Goal: Answer question/provide support: Answer question/provide support

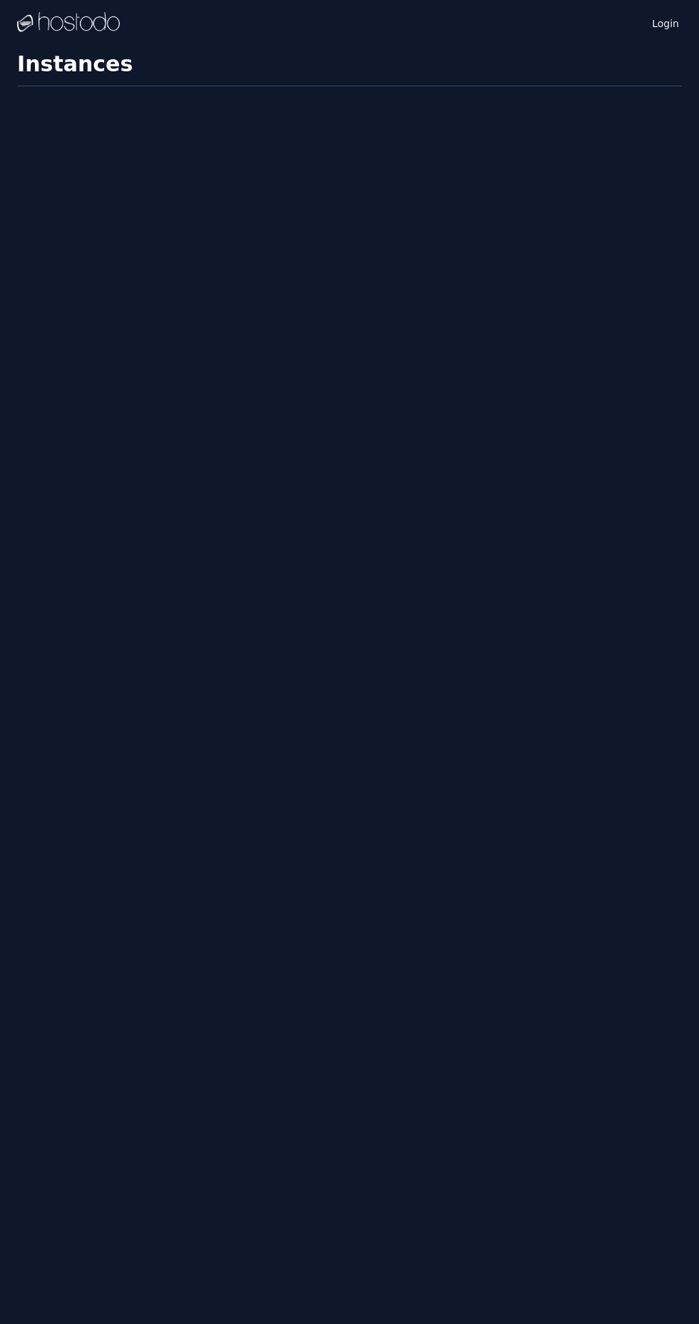
click at [676, 22] on link "Login" at bounding box center [665, 22] width 33 height 17
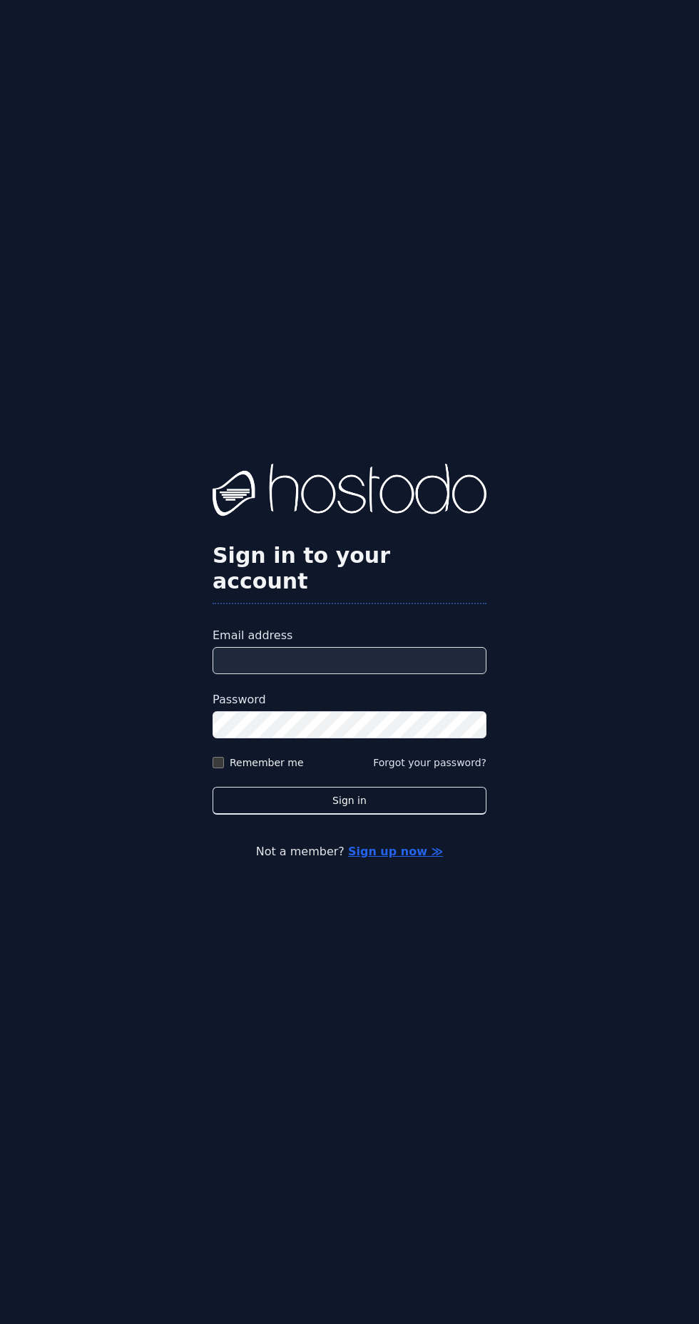
click at [387, 709] on label "Password" at bounding box center [350, 699] width 274 height 17
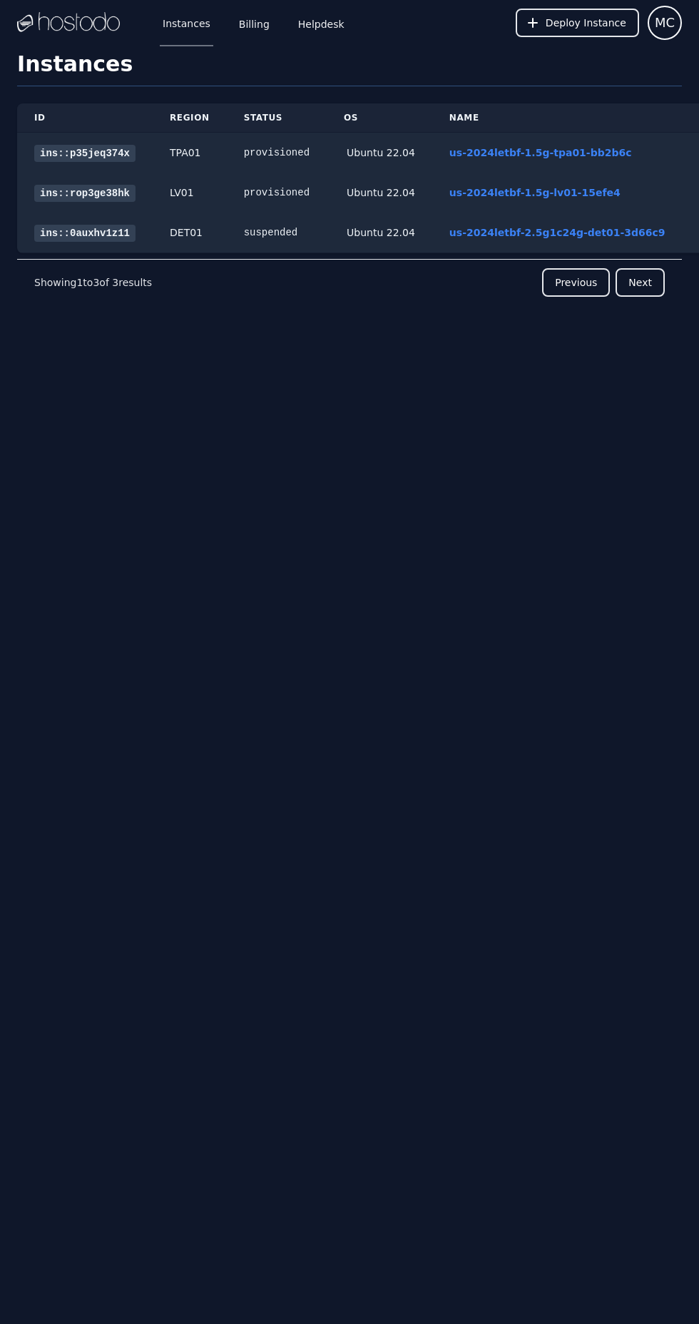
click at [326, 32] on link "Helpdesk" at bounding box center [321, 22] width 52 height 47
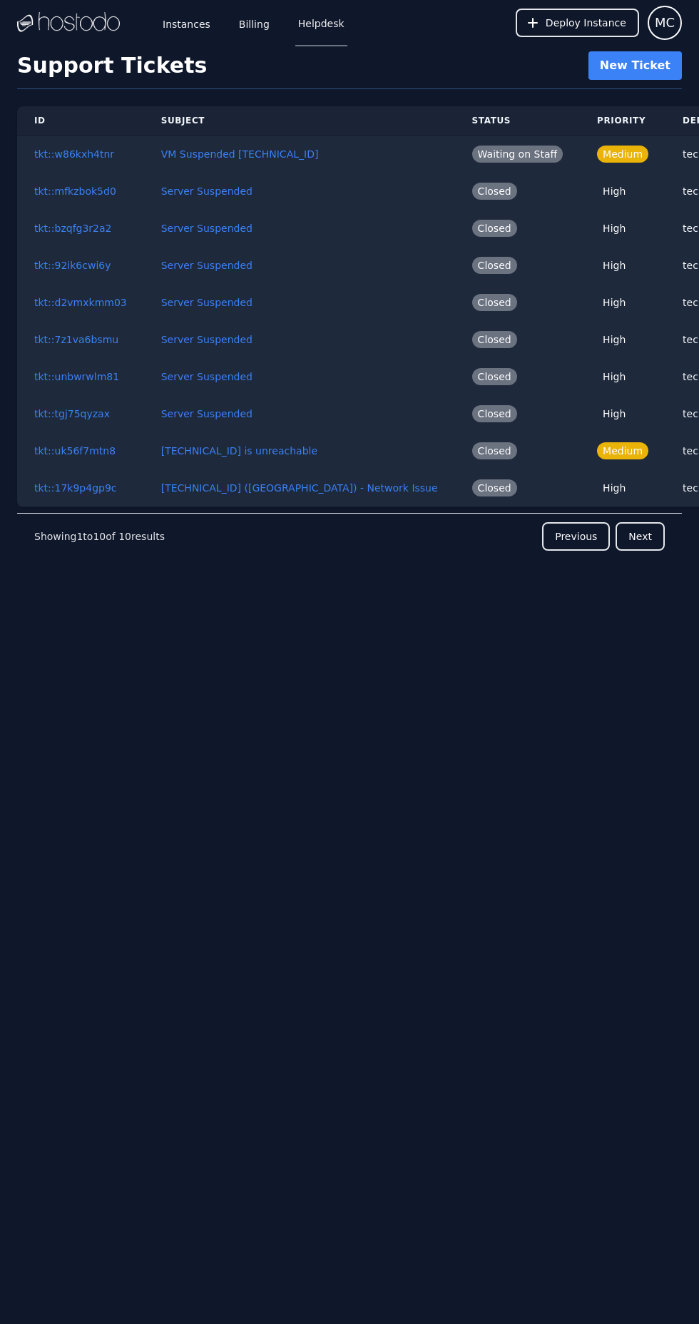
click at [233, 156] on link "VM Suspended [TECHNICAL_ID]" at bounding box center [240, 153] width 158 height 11
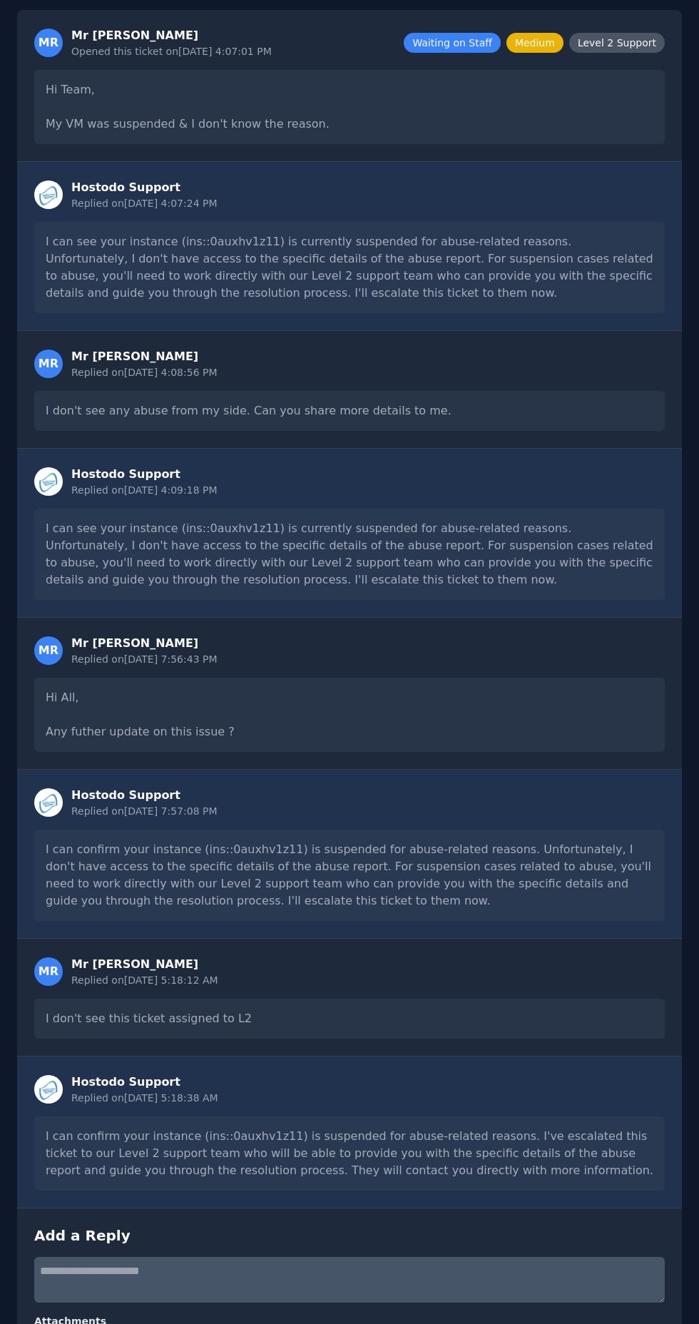
scroll to position [153, 0]
click at [265, 1257] on textarea at bounding box center [349, 1280] width 631 height 46
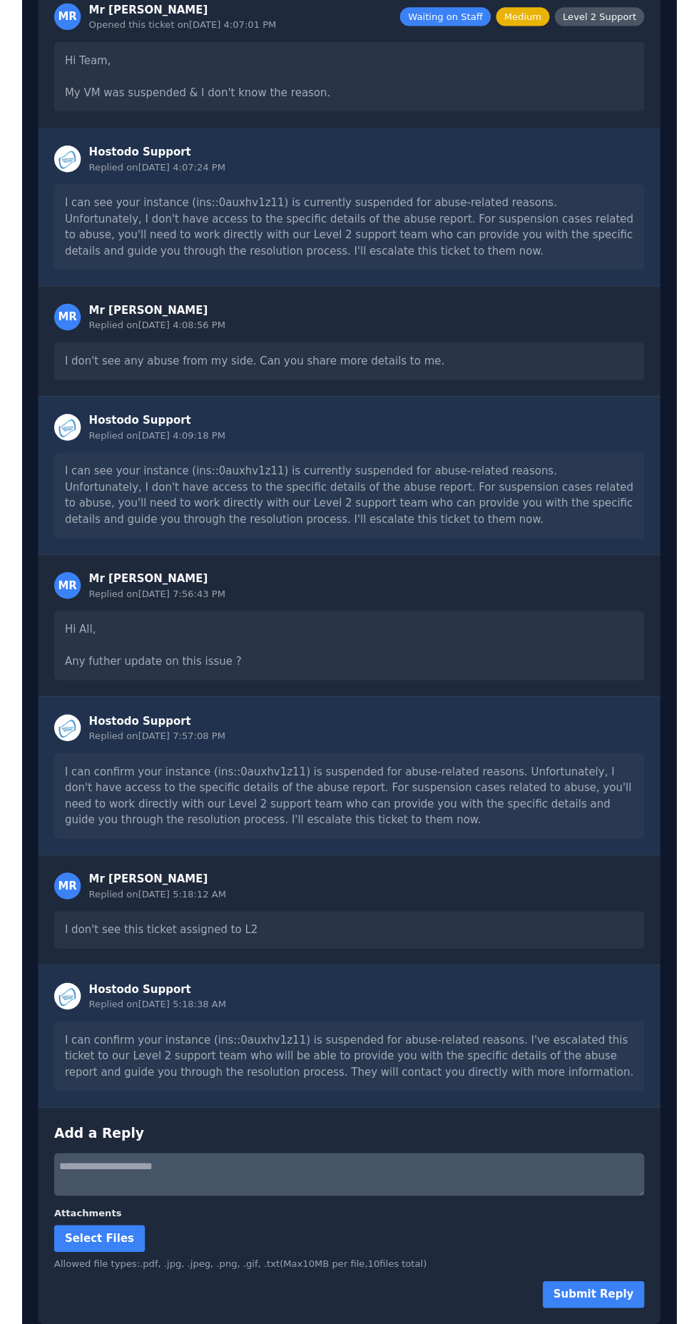
scroll to position [188, 0]
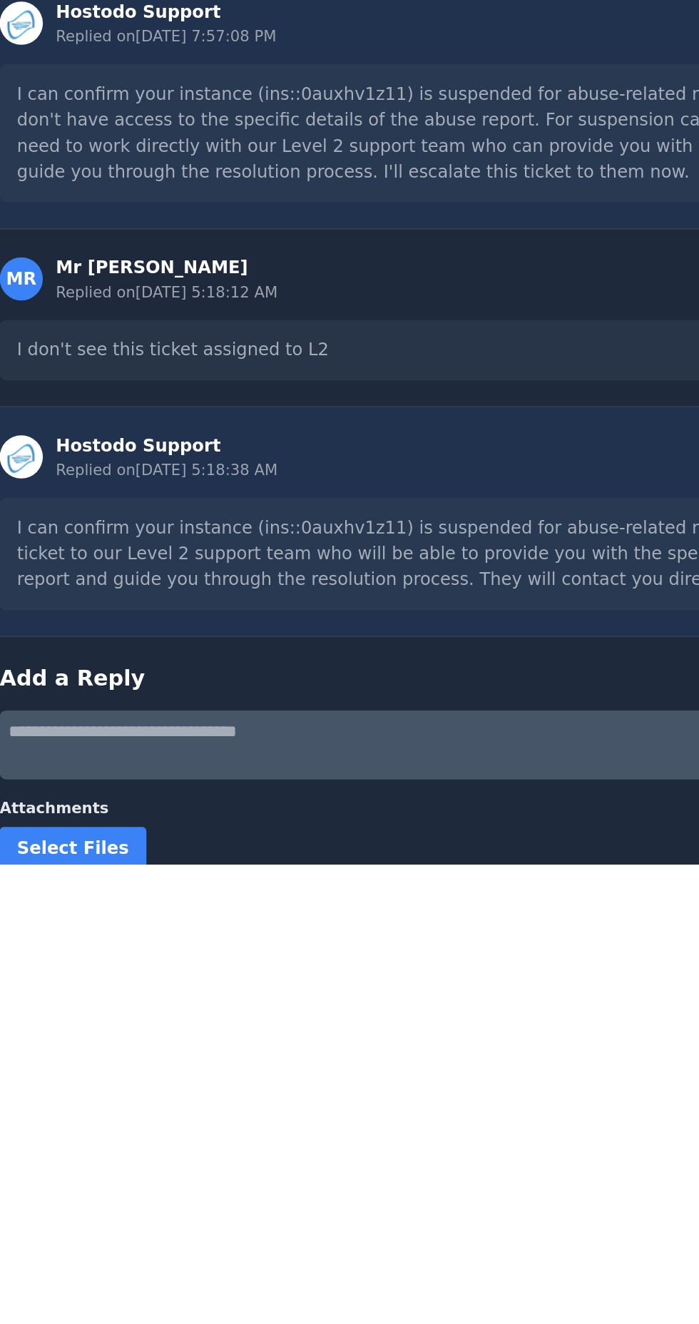
type textarea "**********"
click at [372, 1279] on div "Attachments Select Files Allowed file types: .pdf, .jpg, .jpeg, .png, .gif, .tx…" at bounding box center [349, 1313] width 631 height 69
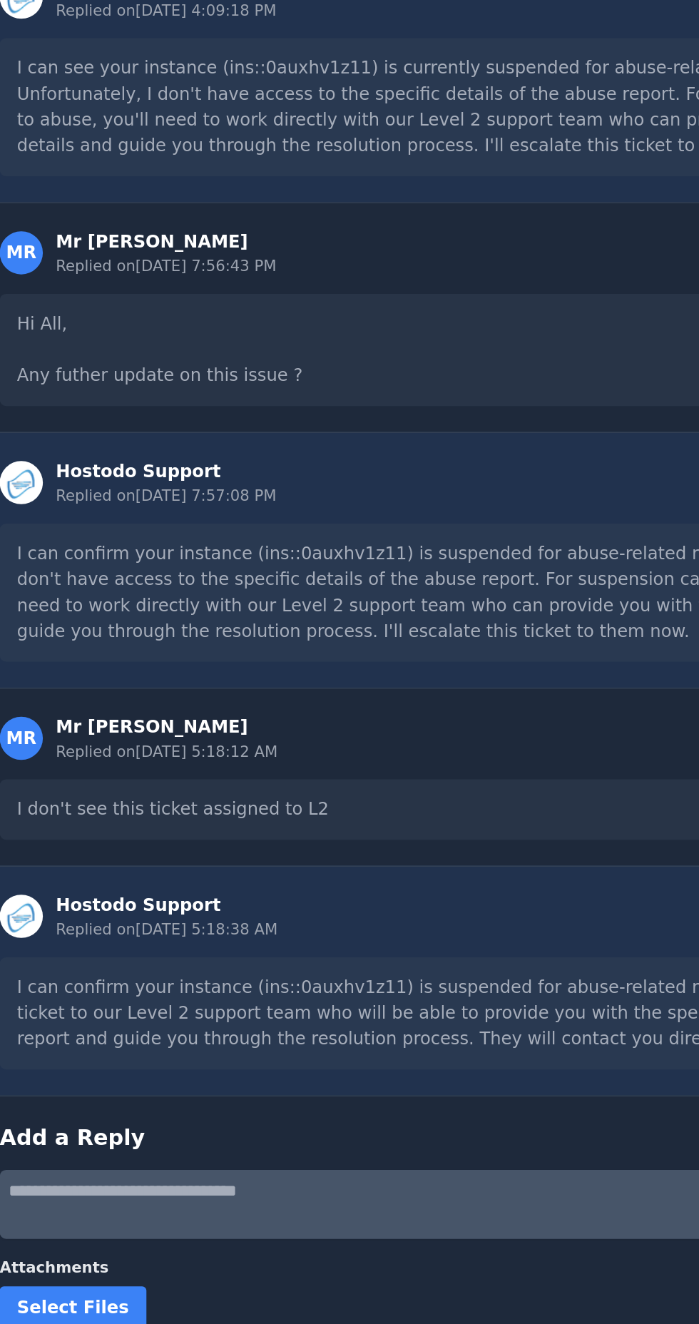
scroll to position [153, 0]
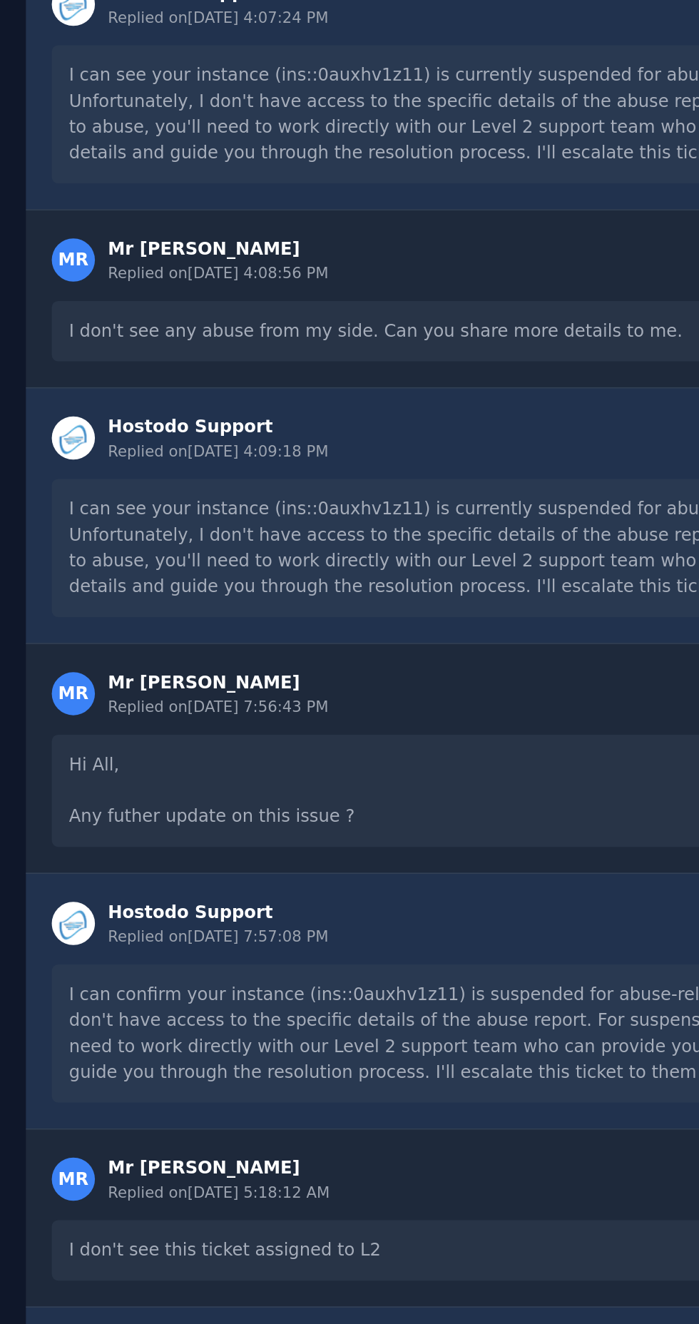
scroll to position [0, 0]
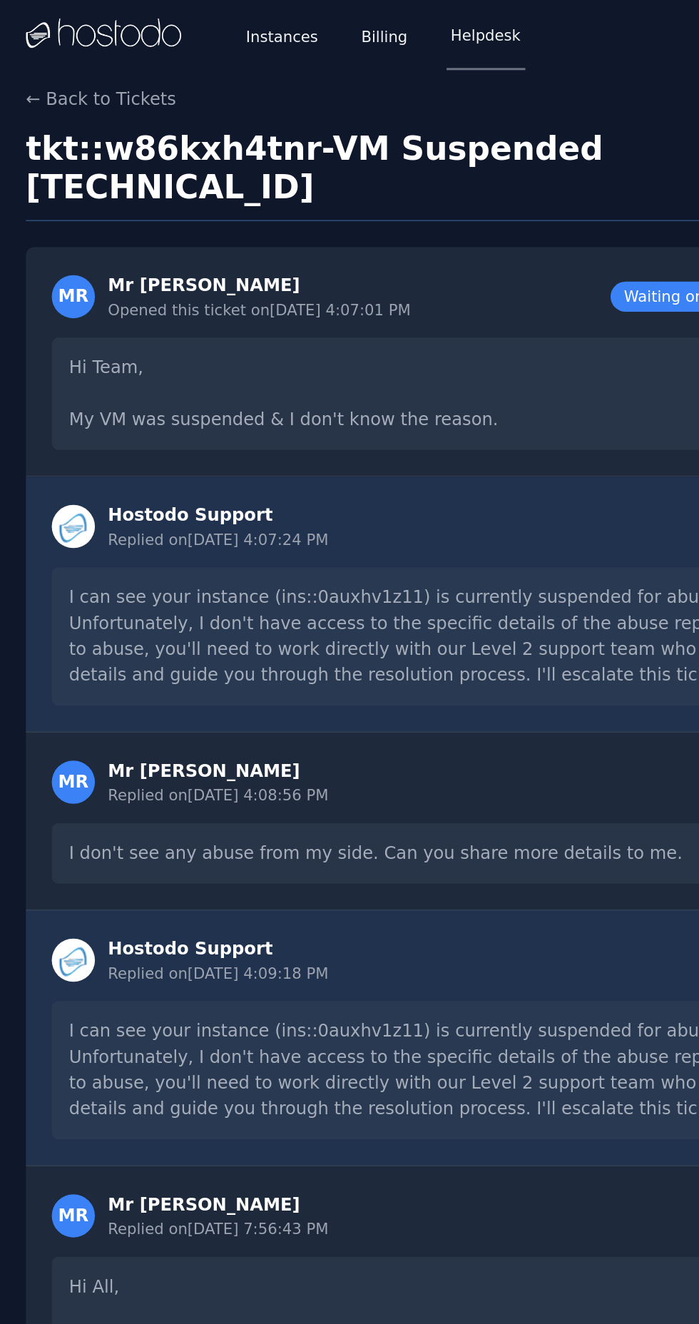
click at [99, 64] on button "← Back to Tickets" at bounding box center [66, 65] width 99 height 17
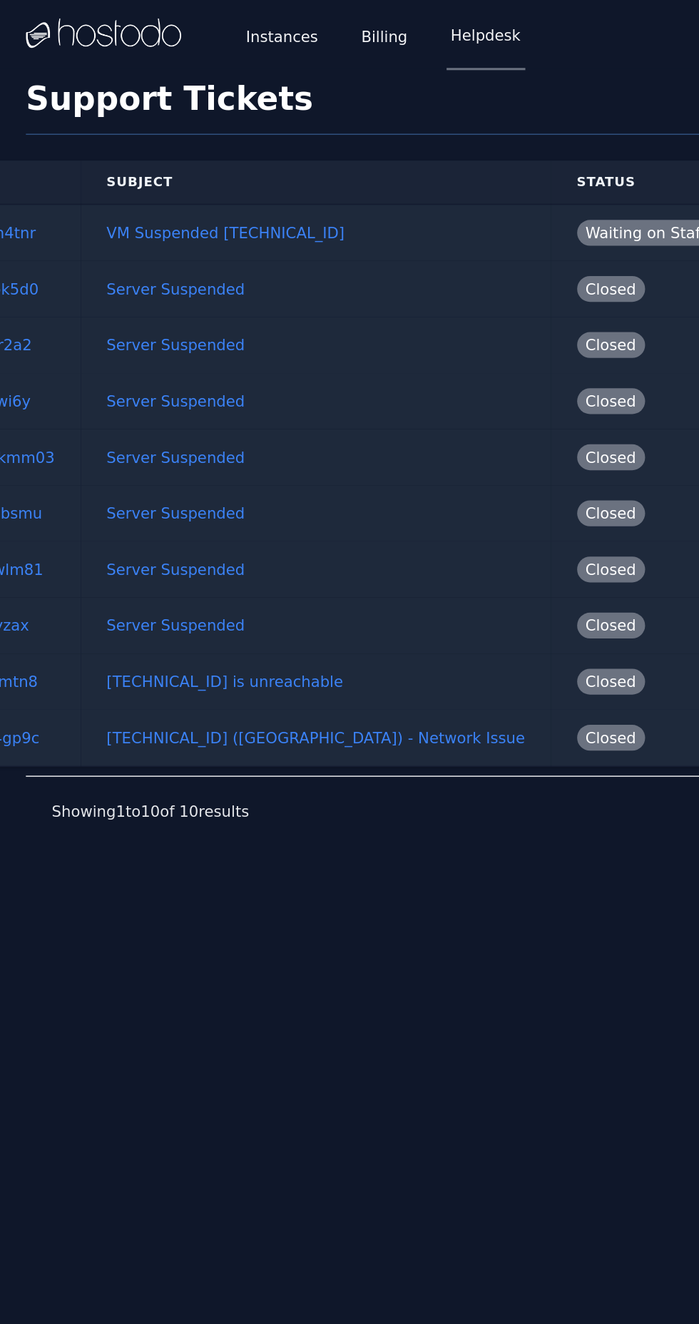
scroll to position [0, 103]
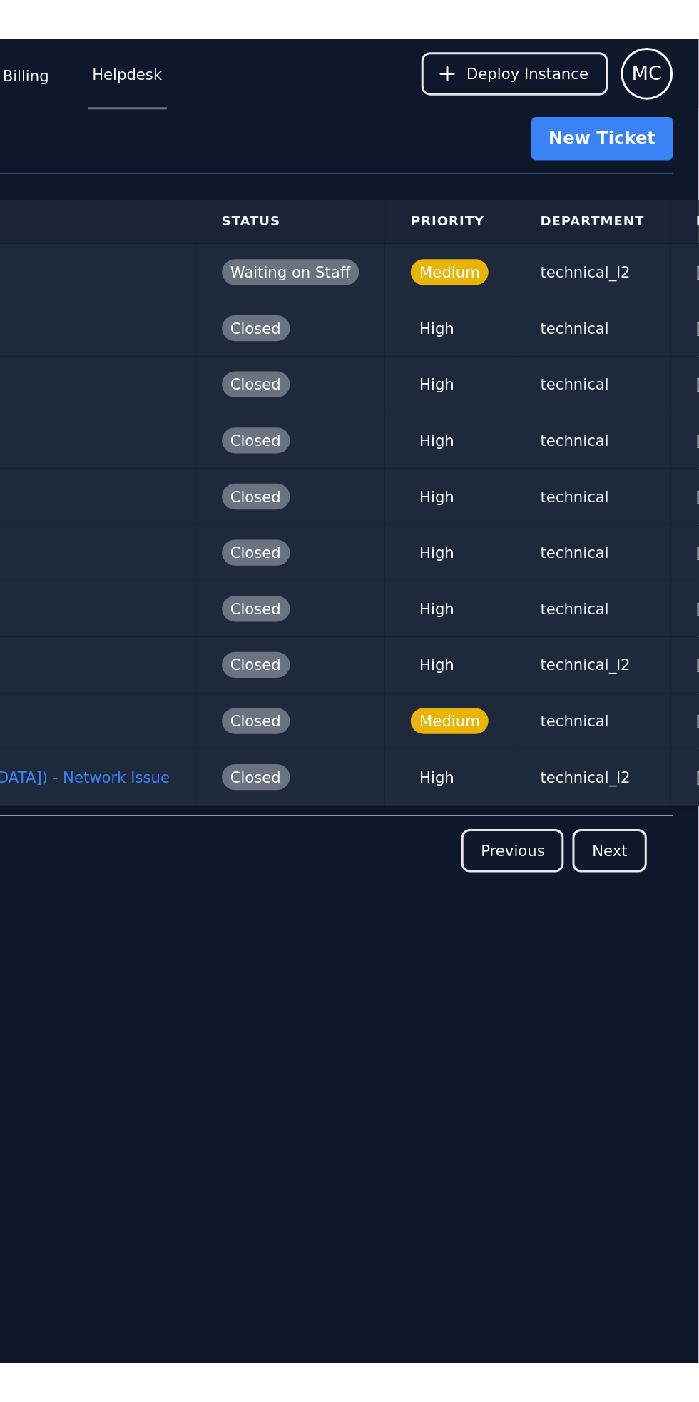
scroll to position [0, 103]
